Goal: Communication & Community: Answer question/provide support

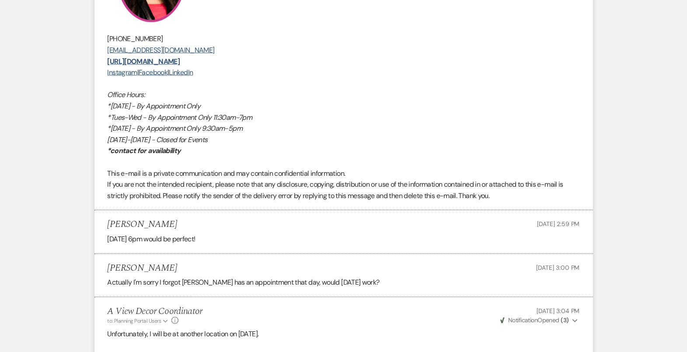
scroll to position [2707, 0]
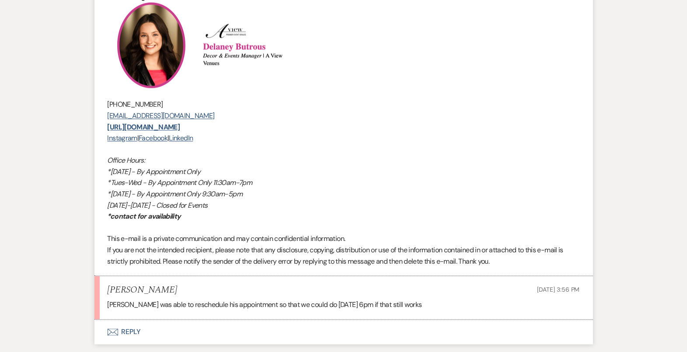
scroll to position [3165, 0]
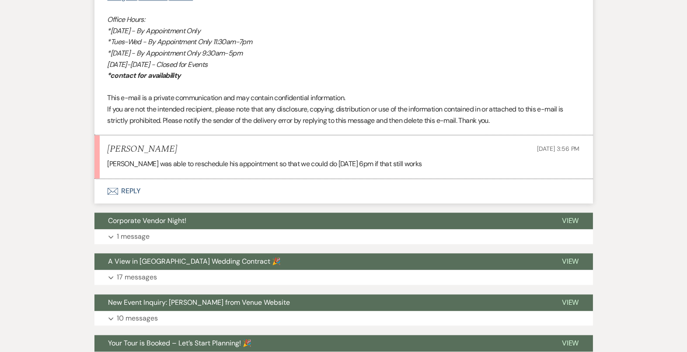
click at [310, 203] on button "Envelope Reply" at bounding box center [343, 191] width 498 height 24
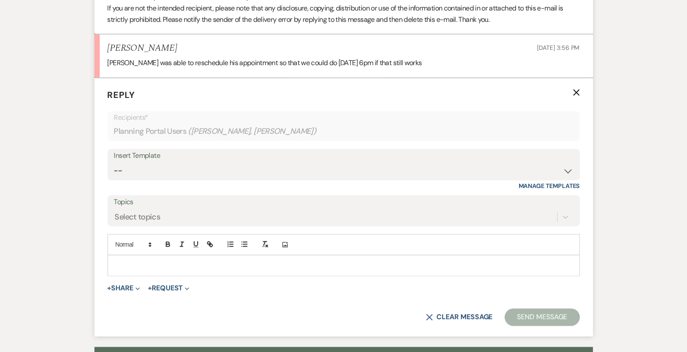
scroll to position [3264, 0]
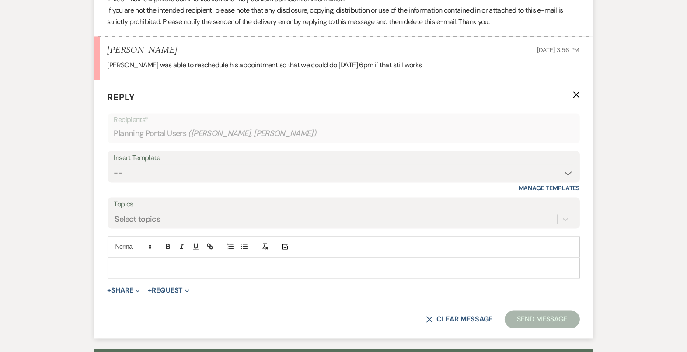
click at [241, 278] on div at bounding box center [343, 267] width 471 height 20
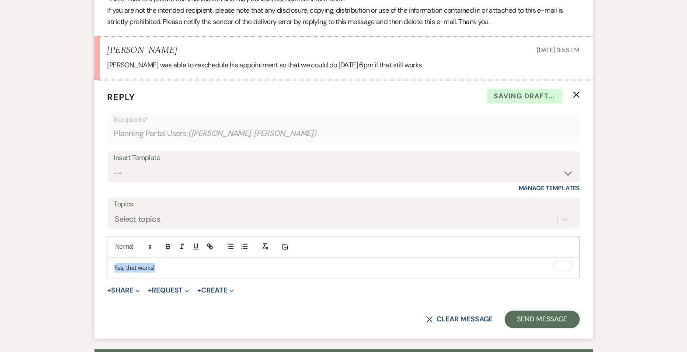
drag, startPoint x: 160, startPoint y: 279, endPoint x: 90, endPoint y: 271, distance: 70.3
copy p "Yes, that works!"
click at [205, 181] on select "-- Tour Confirmation Contract (Pre-Booked Leads) Out of office Inquiry Email Al…" at bounding box center [343, 172] width 459 height 17
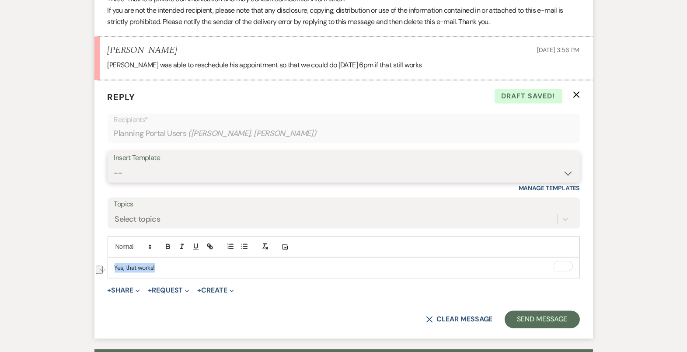
select select "4142"
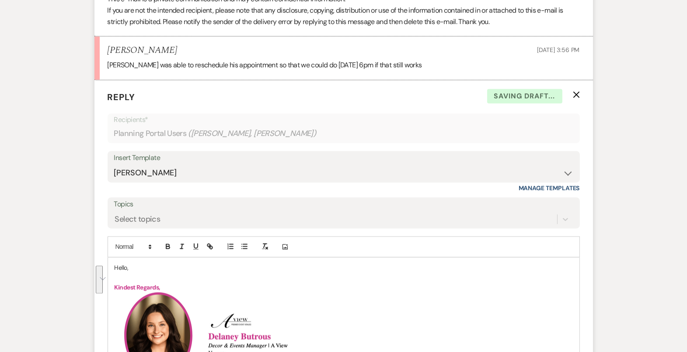
click at [125, 272] on p "Hello," at bounding box center [344, 268] width 458 height 10
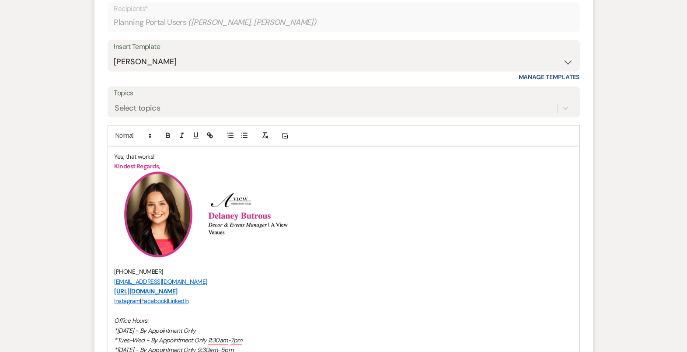
scroll to position [3504, 0]
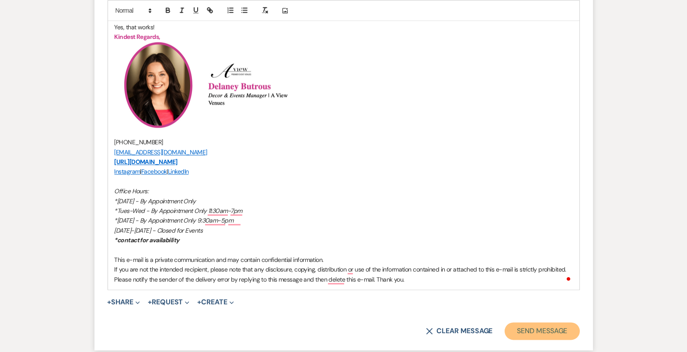
click at [518, 340] on button "Send Message" at bounding box center [541, 330] width 75 height 17
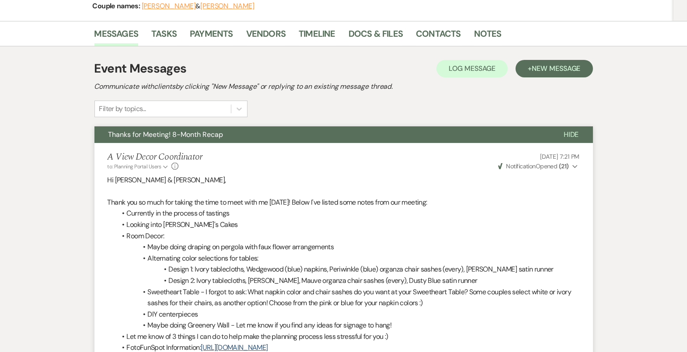
scroll to position [87, 0]
